Goal: Transaction & Acquisition: Purchase product/service

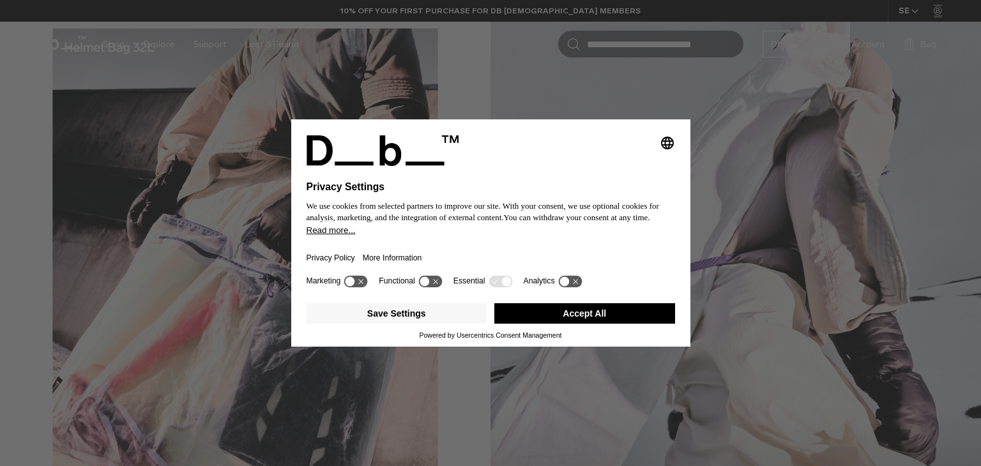
click at [622, 310] on button "Accept All" at bounding box center [584, 313] width 181 height 20
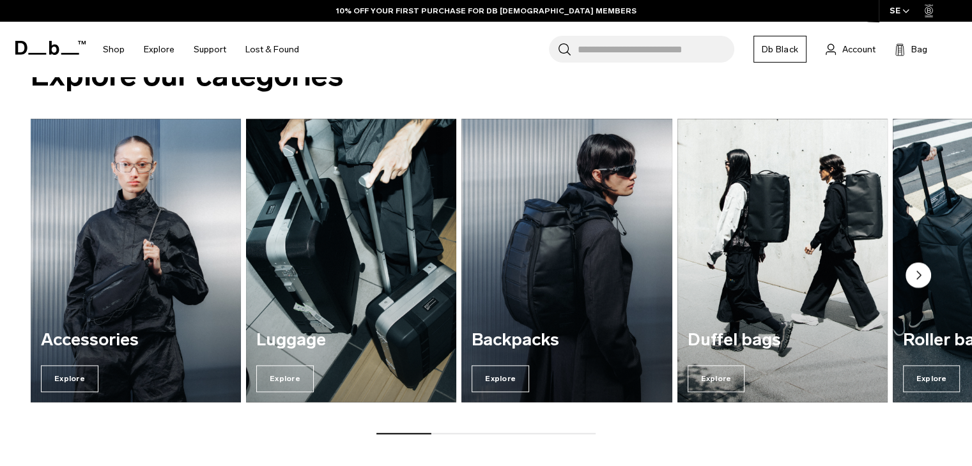
scroll to position [1526, 0]
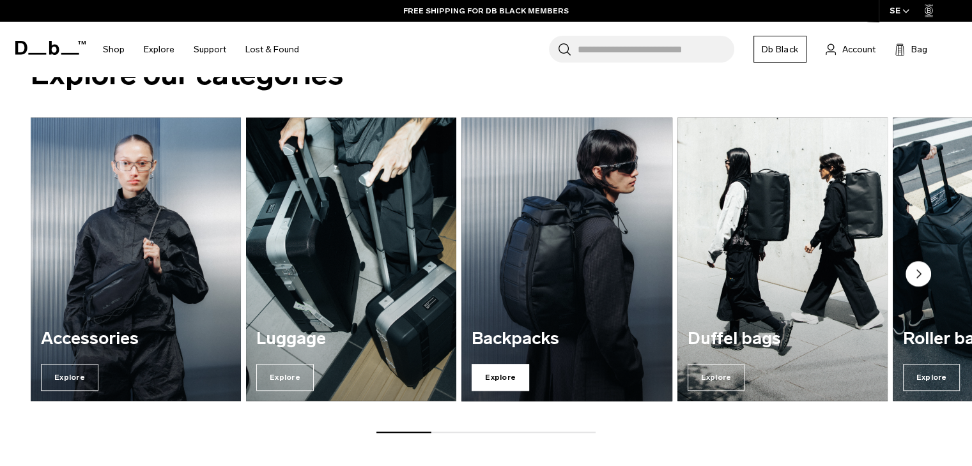
click at [508, 369] on span "Explore" at bounding box center [499, 377] width 57 height 27
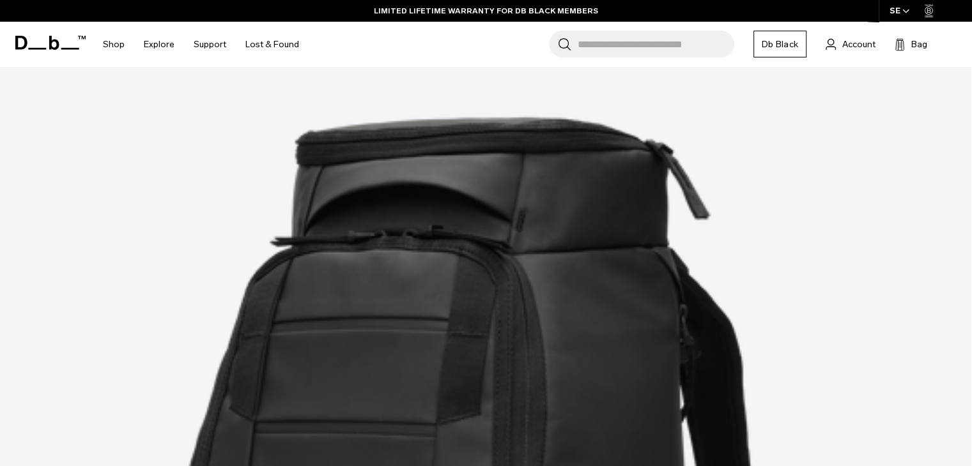
scroll to position [319, 0]
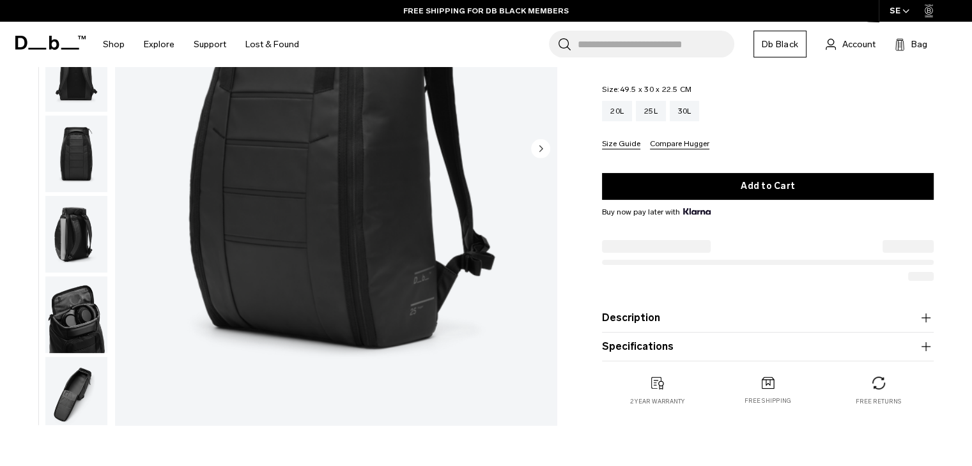
scroll to position [189, 0]
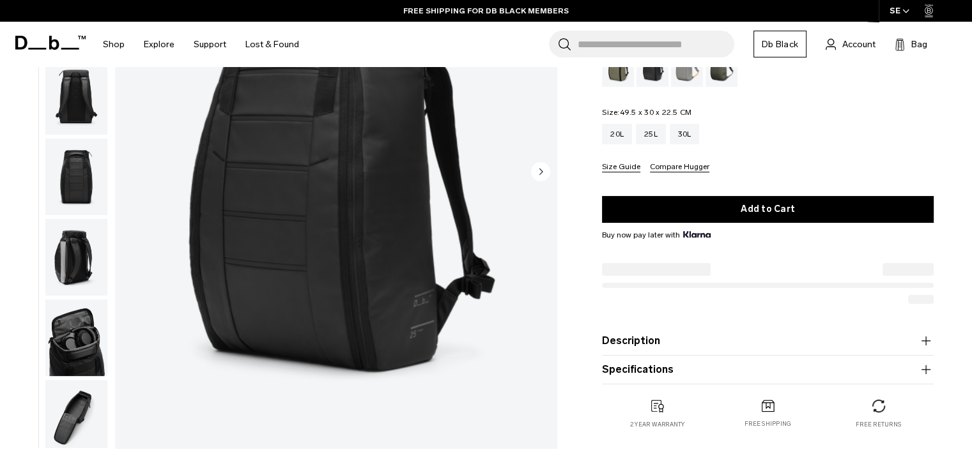
click at [72, 261] on img "button" at bounding box center [76, 257] width 62 height 77
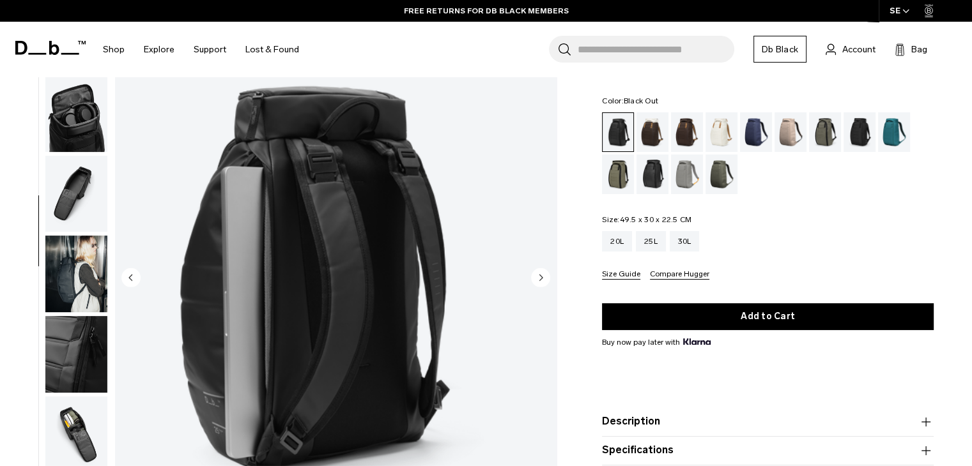
scroll to position [82, 0]
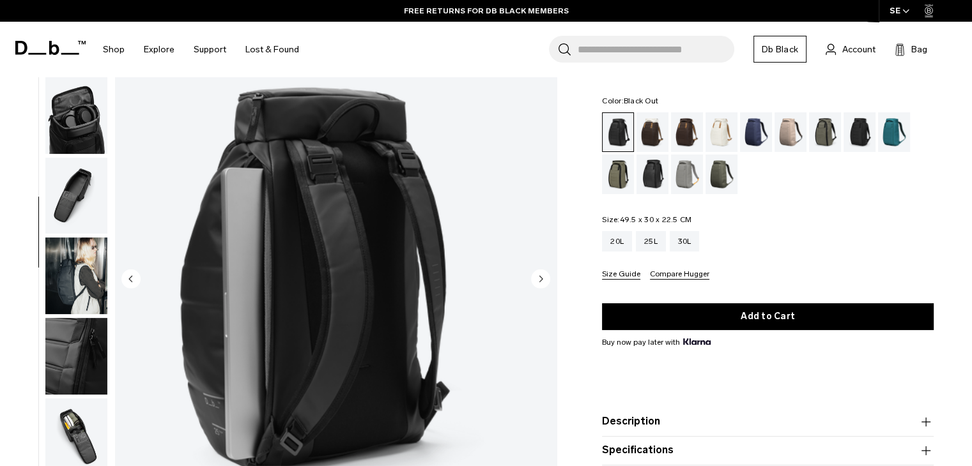
click at [69, 404] on img "button" at bounding box center [76, 437] width 62 height 77
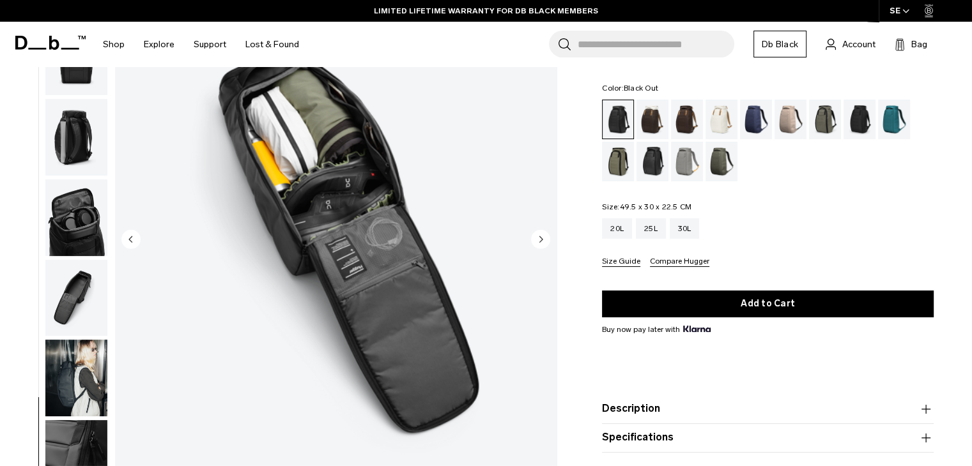
scroll to position [120, 0]
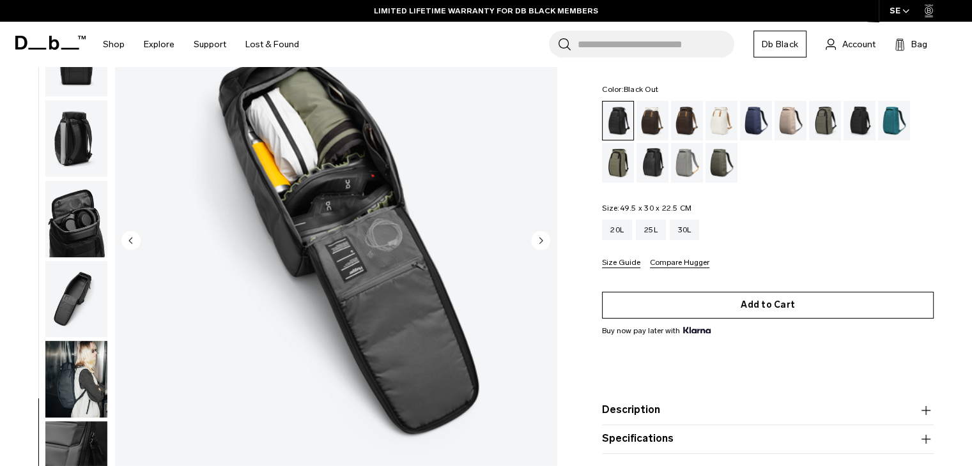
click at [749, 302] on button "Add to Cart" at bounding box center [768, 304] width 332 height 27
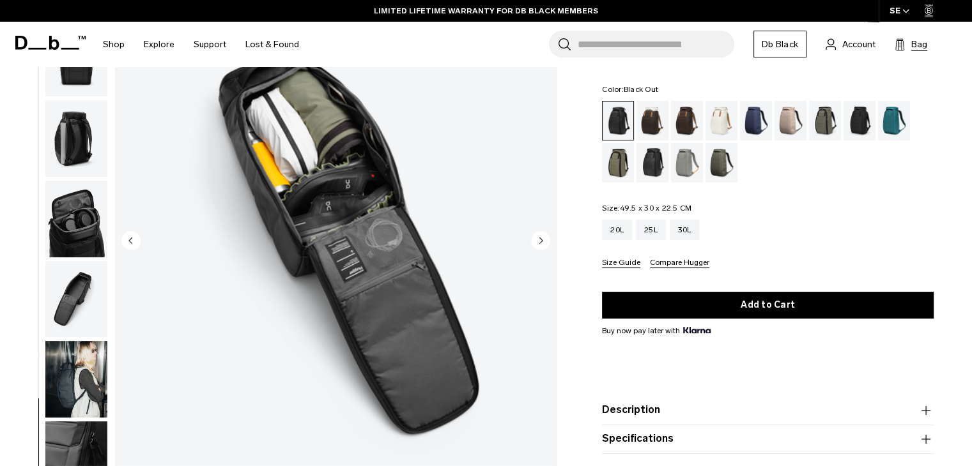
click at [910, 41] on body "Skip to content BUY NOW, PAY LATER WITH KLARNA 10% OFF YOUR FIRST PURCHASE FOR …" at bounding box center [486, 113] width 972 height 466
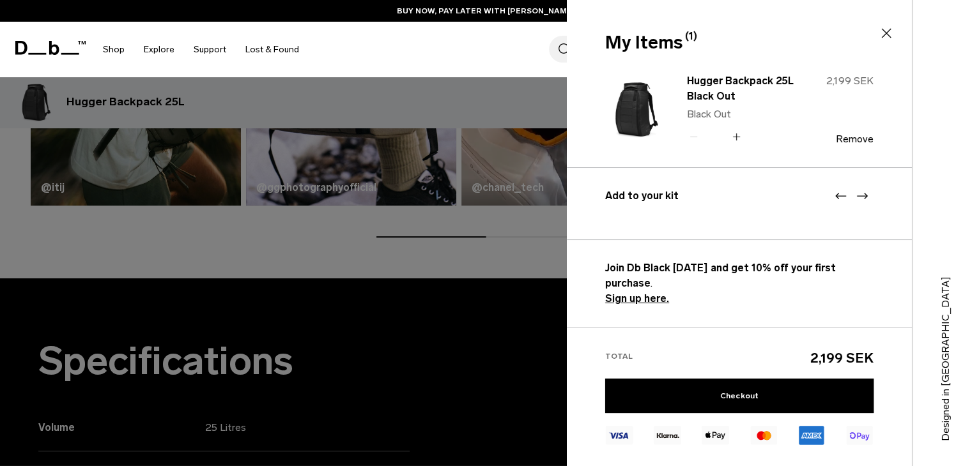
scroll to position [951, 0]
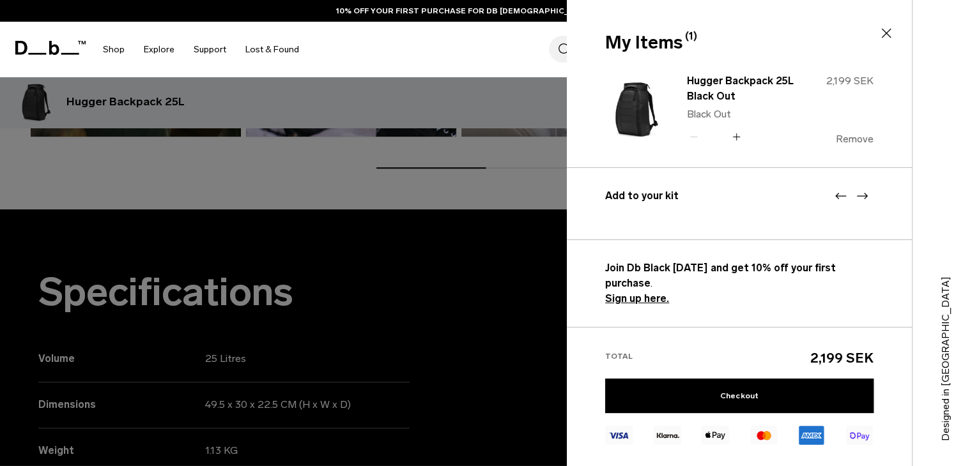
click at [846, 137] on button "Remove" at bounding box center [855, 139] width 38 height 11
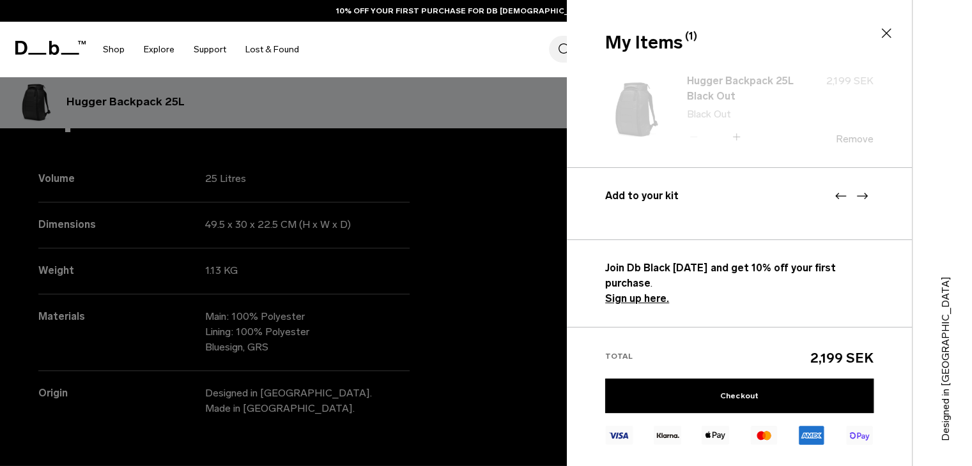
scroll to position [1135, 0]
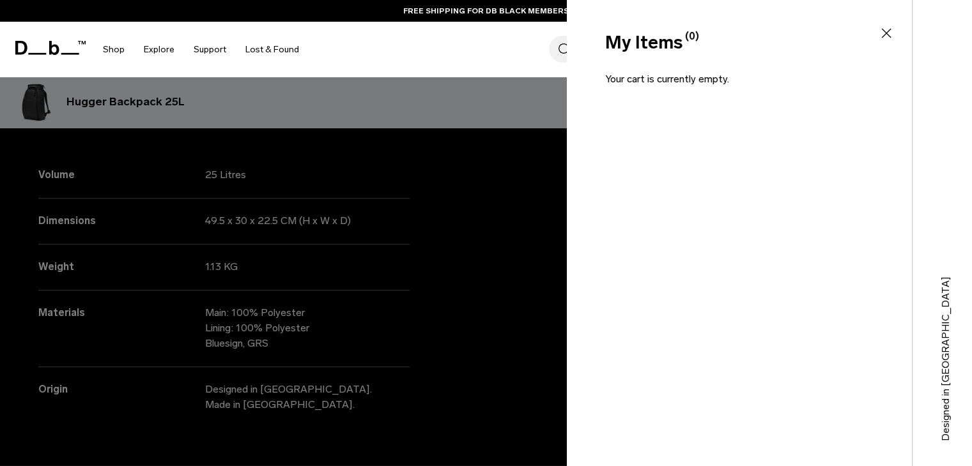
click at [777, 364] on div "My Items (0) Close Your cart is currently empty. Add to your kit Join Db Black …" at bounding box center [739, 233] width 345 height 466
click at [353, 49] on div "Search for Bags, Luggage... Search Close Trending Products All Products Hugger …" at bounding box center [635, 50] width 653 height 56
click at [891, 37] on icon at bounding box center [885, 33] width 15 height 15
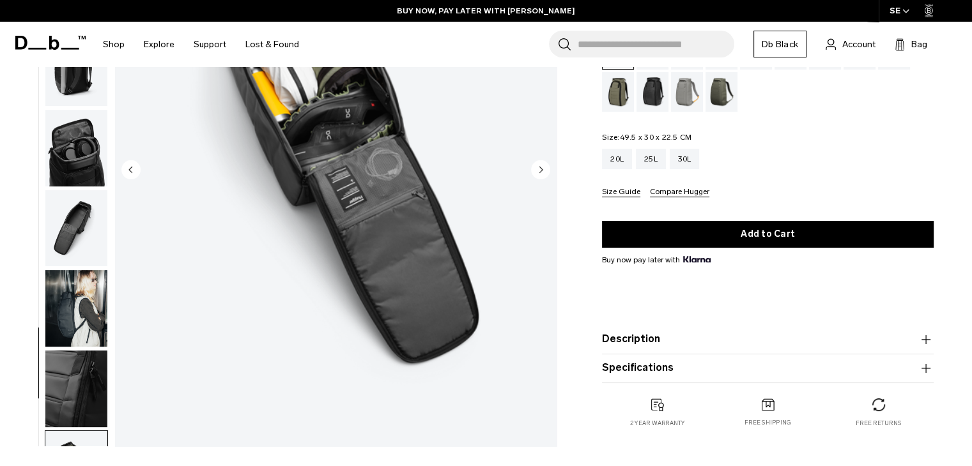
scroll to position [0, 0]
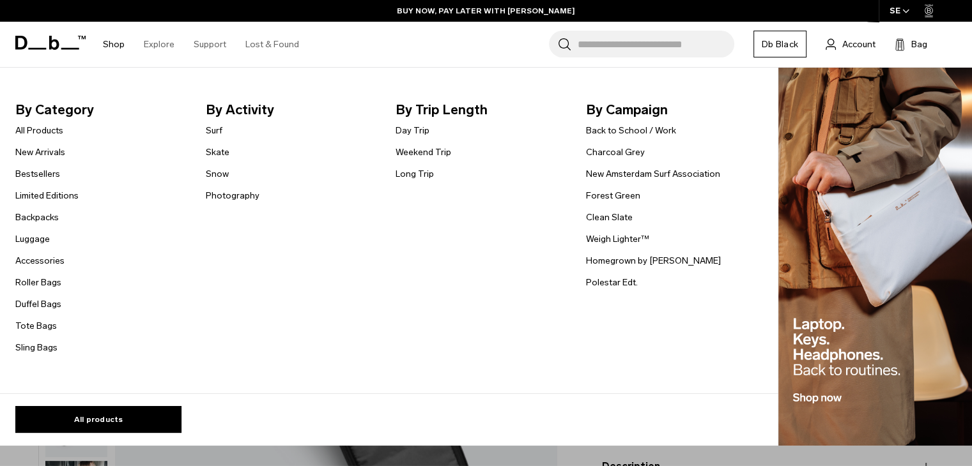
click at [115, 44] on link "Shop" at bounding box center [114, 44] width 22 height 45
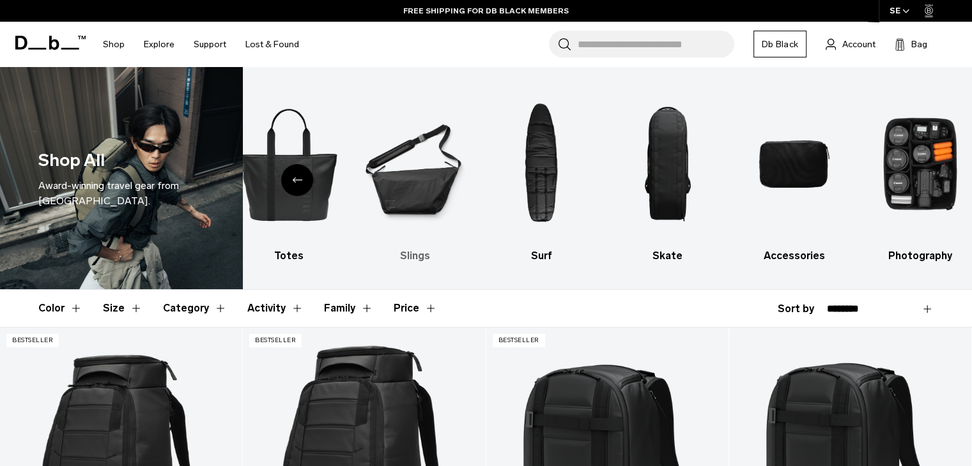
click at [404, 210] on img "6 / 10" at bounding box center [415, 164] width 104 height 156
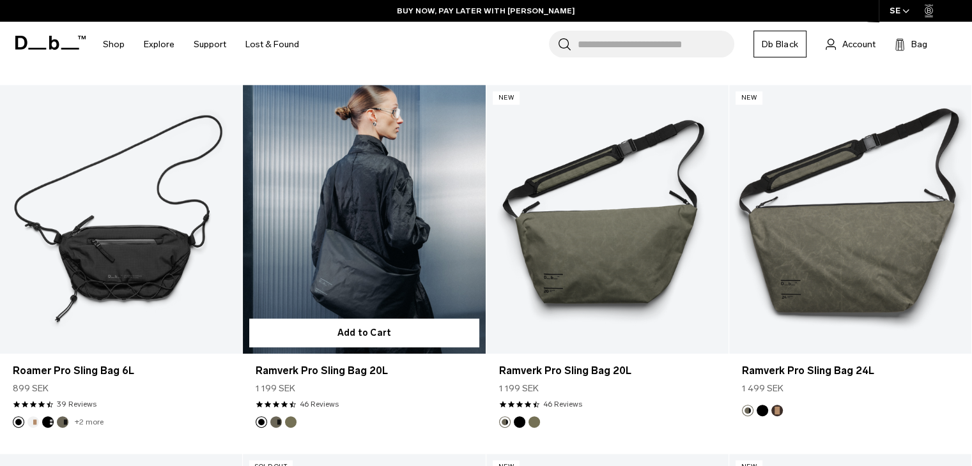
scroll to position [609, 0]
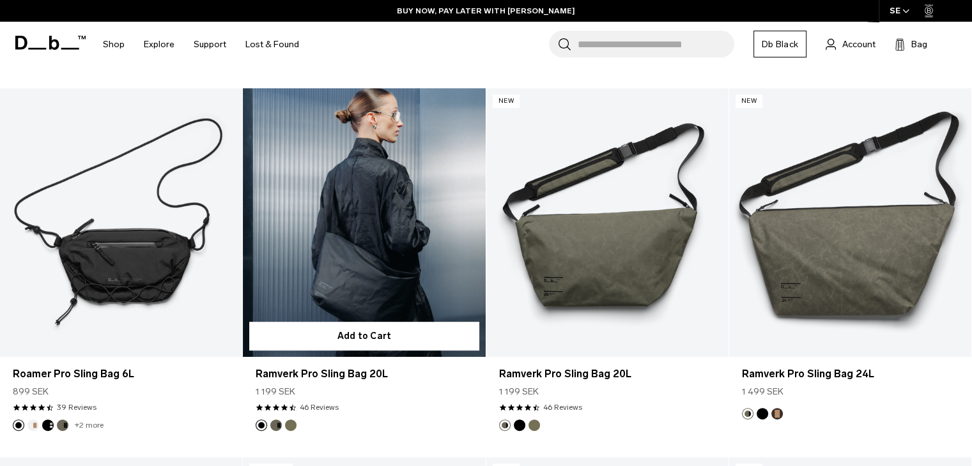
click at [410, 257] on link "Ramverk Pro Sling Bag 20L" at bounding box center [364, 222] width 242 height 269
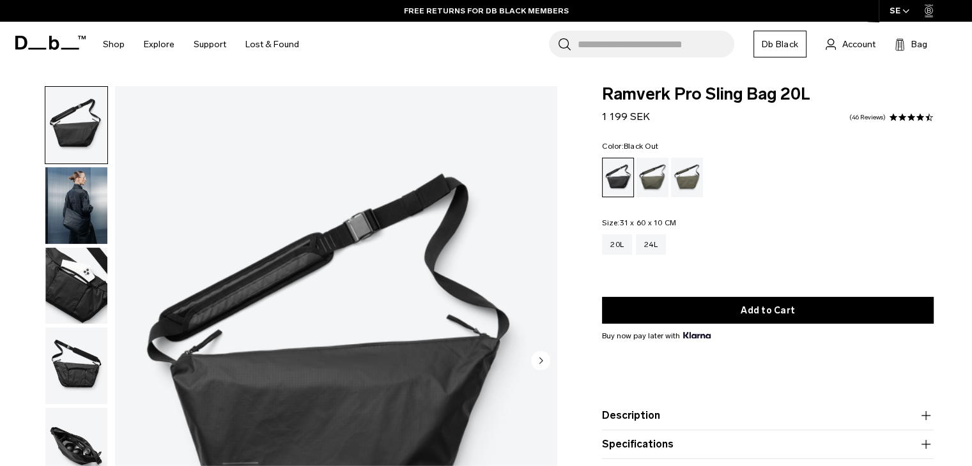
click at [94, 302] on img "button" at bounding box center [76, 286] width 62 height 77
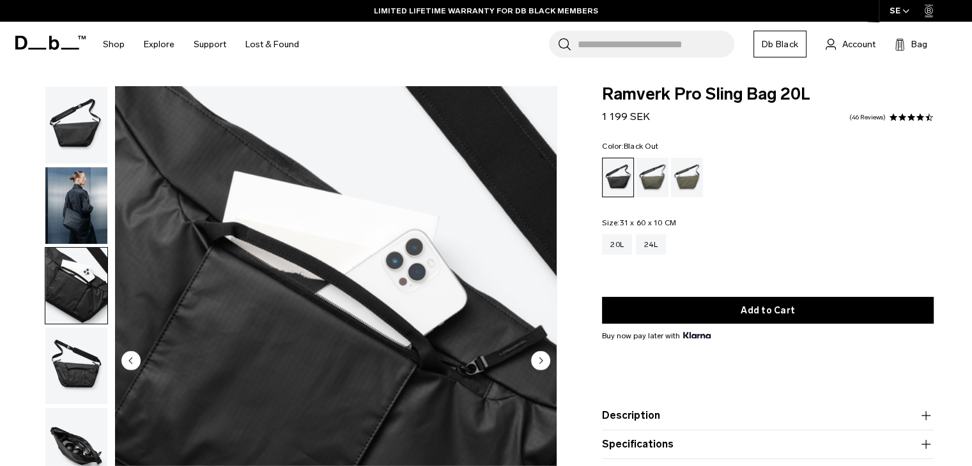
click at [80, 368] on img "button" at bounding box center [76, 366] width 62 height 77
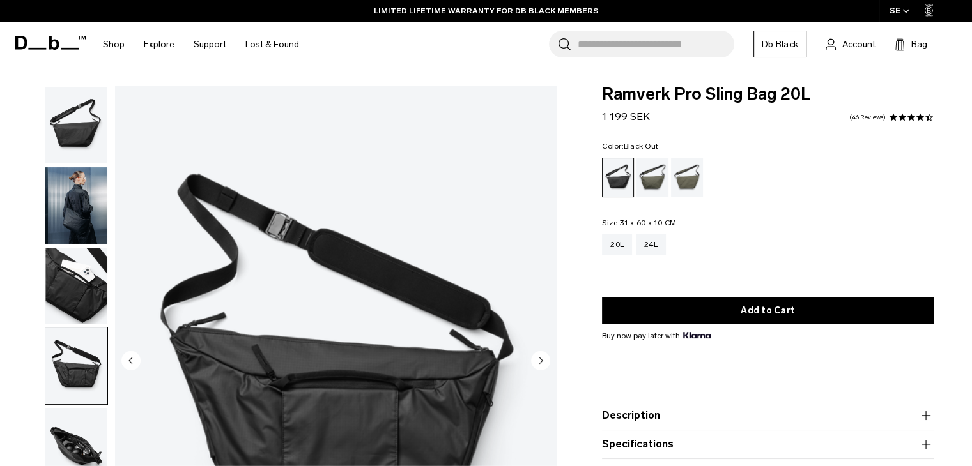
click at [75, 430] on img "button" at bounding box center [76, 446] width 62 height 77
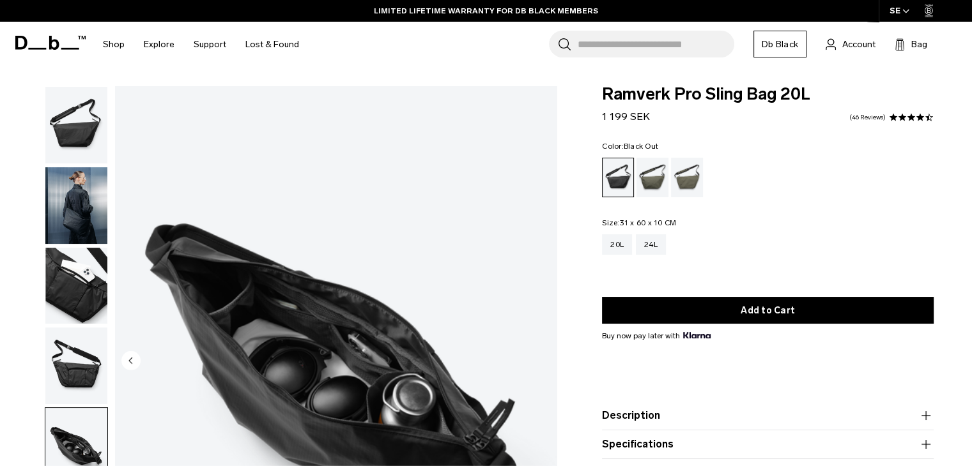
click at [79, 236] on img "button" at bounding box center [76, 205] width 62 height 77
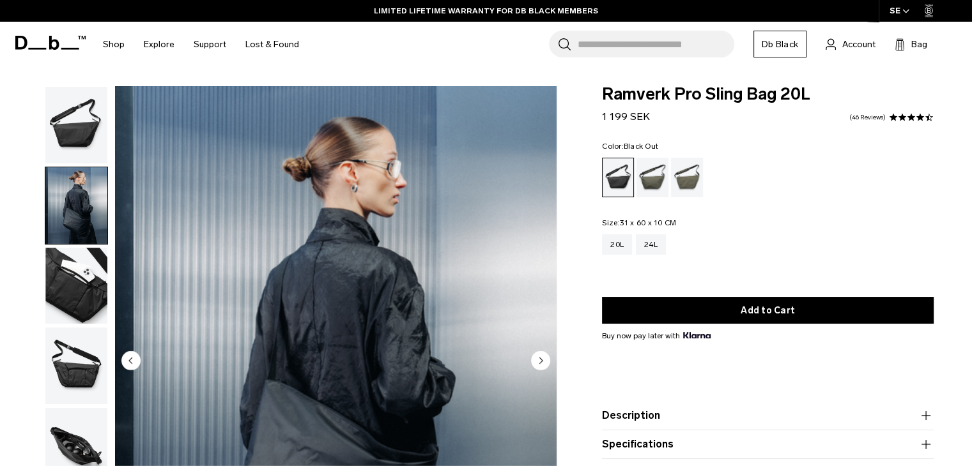
click at [70, 157] on img "button" at bounding box center [76, 125] width 62 height 77
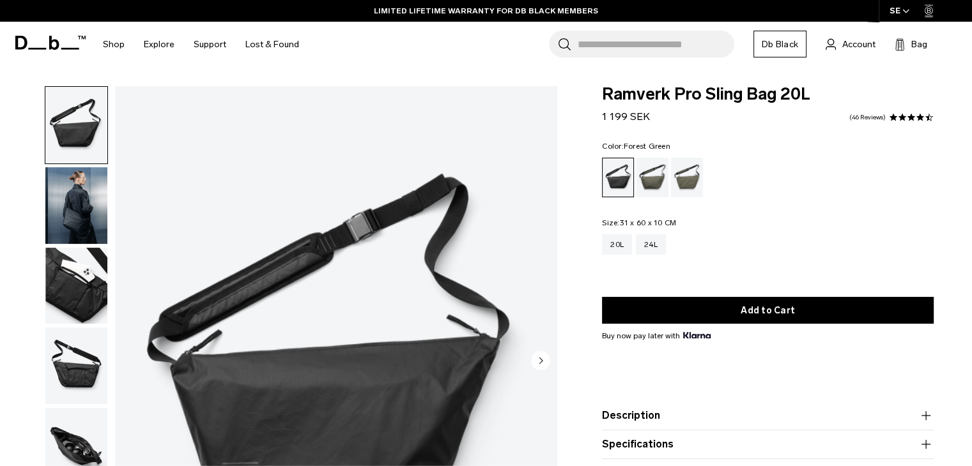
click at [651, 172] on div "Forest Green" at bounding box center [652, 178] width 33 height 40
